Goal: Information Seeking & Learning: Understand process/instructions

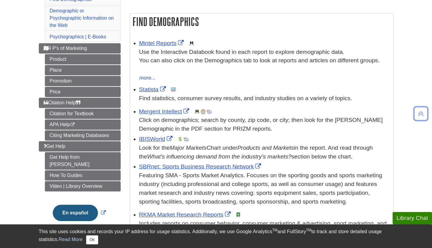
scroll to position [101, 0]
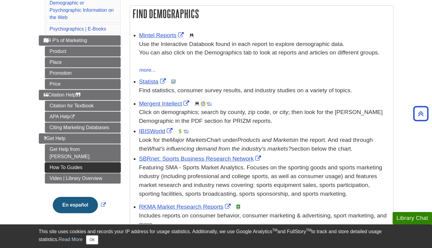
click at [78, 163] on link "How To Guides" at bounding box center [83, 168] width 76 height 10
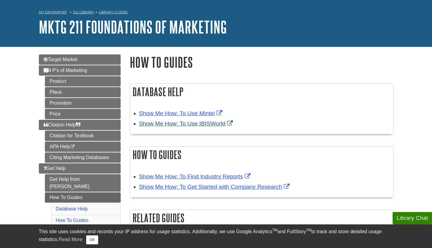
scroll to position [22, 0]
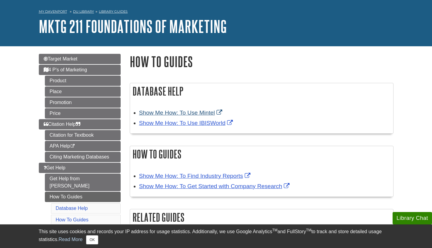
click at [190, 112] on link "Show Me How: To Use Mintel" at bounding box center [181, 113] width 84 height 6
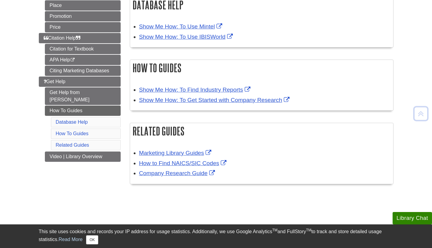
scroll to position [113, 0]
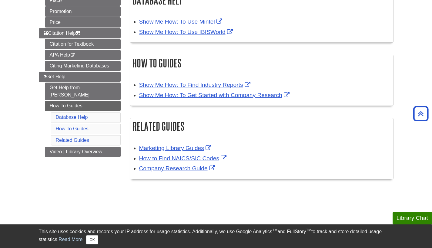
click at [225, 113] on div "Database Help Show Me How: To Use Mintel Show Me How: To Use IBISWorld How To G…" at bounding box center [261, 89] width 263 height 194
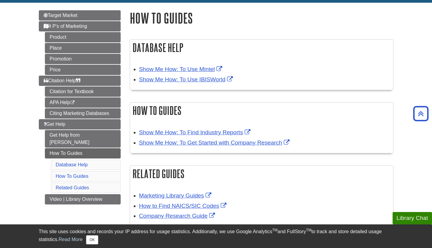
scroll to position [52, 0]
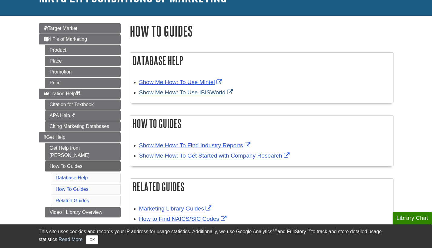
click at [189, 93] on link "Show Me How: To Use IBISWorld" at bounding box center [186, 92] width 95 height 6
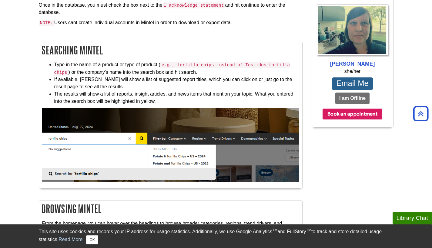
scroll to position [197, 0]
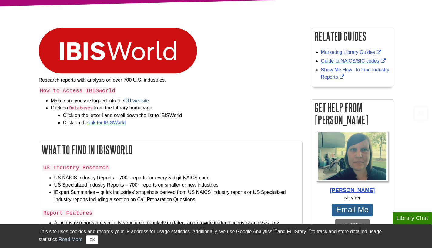
scroll to position [68, 0]
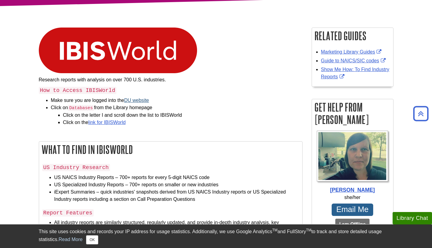
click at [137, 99] on link "DU website" at bounding box center [136, 100] width 25 height 5
click at [80, 107] on code "Databases" at bounding box center [81, 108] width 26 height 6
click at [144, 104] on li "Click on Databases from the Library homepage Click on the letter I and scroll d…" at bounding box center [176, 115] width 251 height 22
click at [144, 101] on link "DU website" at bounding box center [136, 100] width 25 height 5
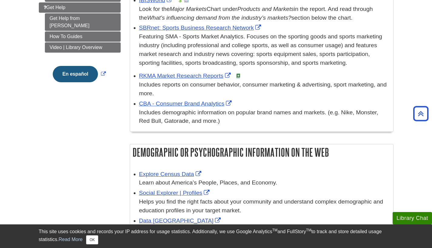
scroll to position [180, 0]
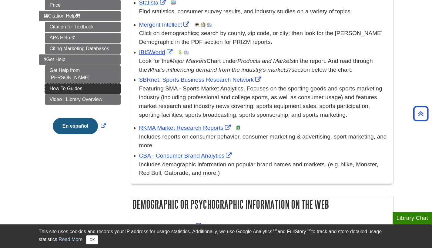
click at [93, 84] on link "How To Guides" at bounding box center [83, 89] width 76 height 10
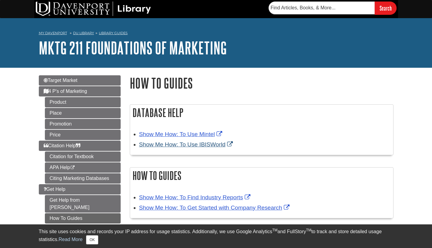
click at [175, 146] on link "Show Me How: To Use IBISWorld" at bounding box center [186, 144] width 95 height 6
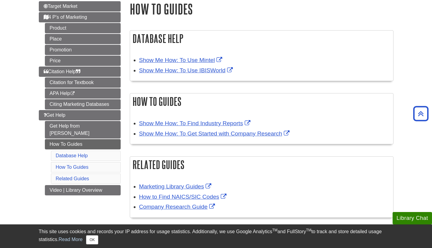
scroll to position [73, 0]
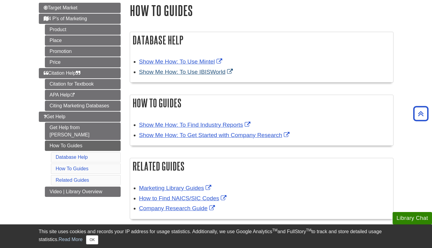
click at [172, 70] on link "Show Me How: To Use IBISWorld" at bounding box center [186, 72] width 95 height 6
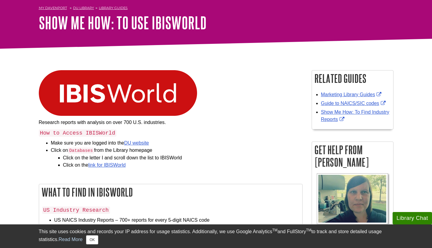
scroll to position [30, 0]
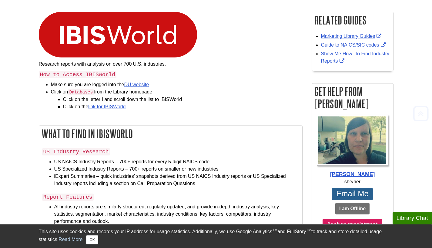
scroll to position [87, 0]
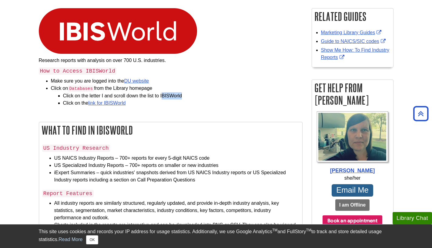
drag, startPoint x: 161, startPoint y: 94, endPoint x: 190, endPoint y: 94, distance: 28.5
click at [190, 94] on li "Click on the letter I and scroll down the list to IBISWorld" at bounding box center [182, 95] width 239 height 7
copy li "IBISWorld"
click at [134, 78] on link "DU website" at bounding box center [136, 80] width 25 height 5
click at [120, 103] on link "link for IBISWorld" at bounding box center [106, 103] width 37 height 5
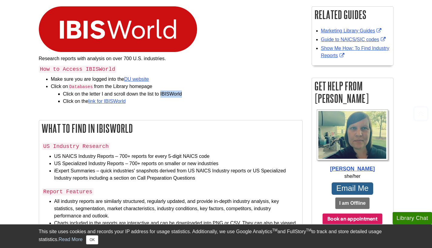
scroll to position [90, 0]
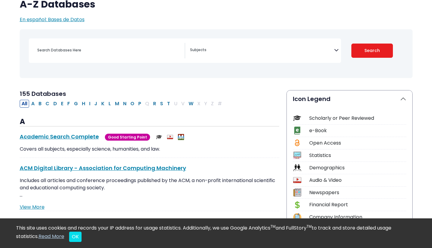
scroll to position [56, 0]
click at [91, 103] on button "I" at bounding box center [89, 104] width 5 height 8
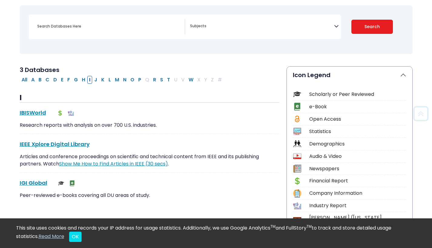
scroll to position [82, 0]
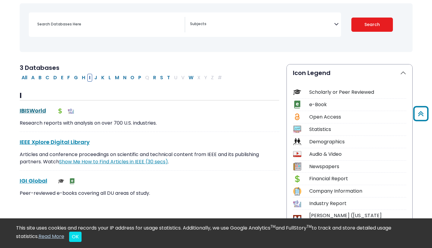
click at [37, 111] on link "IBISWorld This link opens in a new window" at bounding box center [33, 111] width 26 height 8
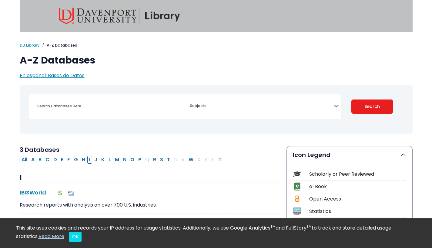
scroll to position [0, 0]
click at [117, 160] on button "M" at bounding box center [117, 160] width 8 height 8
select select "Database Subject Filter"
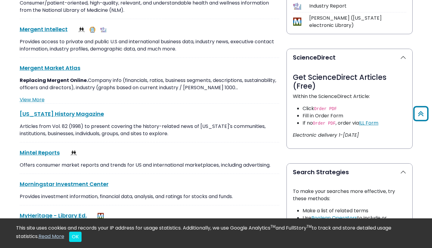
scroll to position [280, 0]
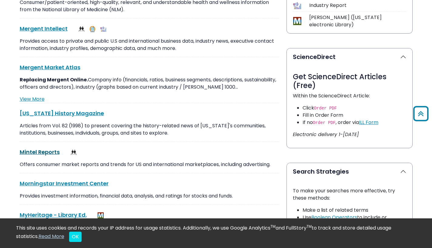
click at [48, 151] on link "Mintel Reports This link opens in a new window" at bounding box center [40, 152] width 40 height 8
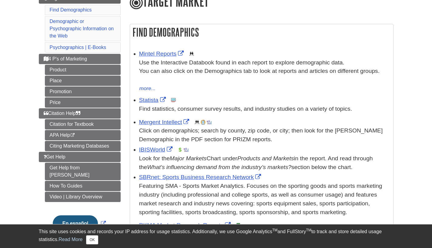
scroll to position [101, 0]
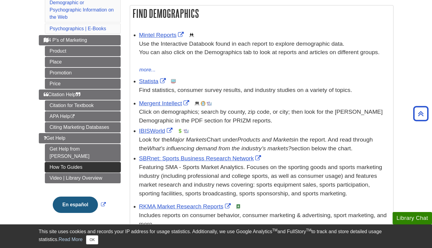
click at [87, 162] on link "How To Guides" at bounding box center [83, 167] width 76 height 10
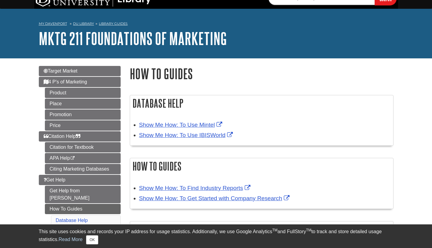
scroll to position [15, 0]
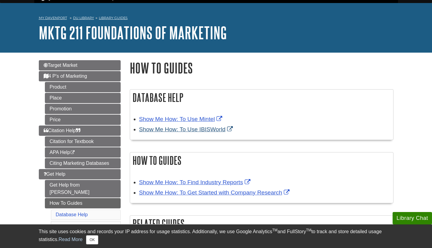
click at [177, 131] on link "Show Me How: To Use IBISWorld" at bounding box center [186, 129] width 95 height 6
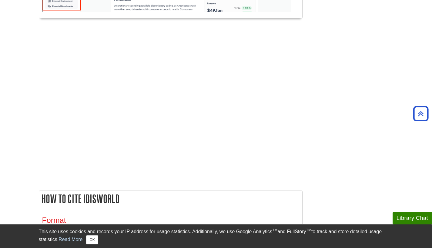
scroll to position [530, 0]
